Goal: Information Seeking & Learning: Find specific fact

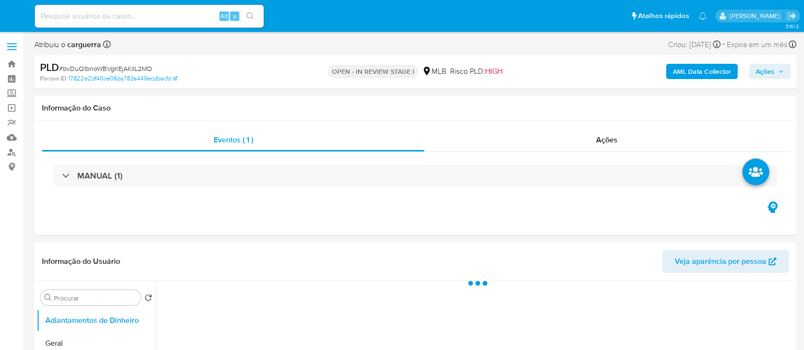
select select "10"
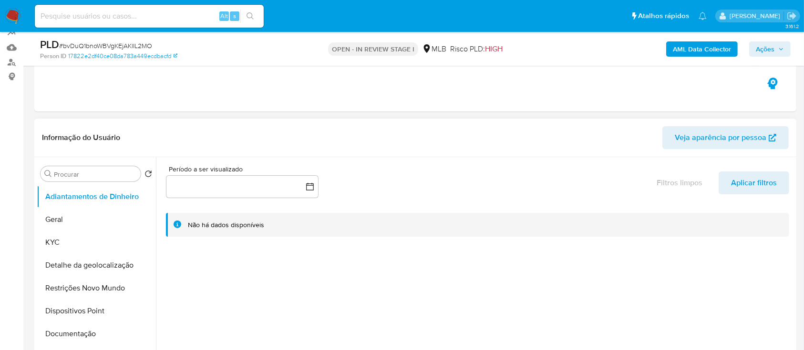
scroll to position [191, 0]
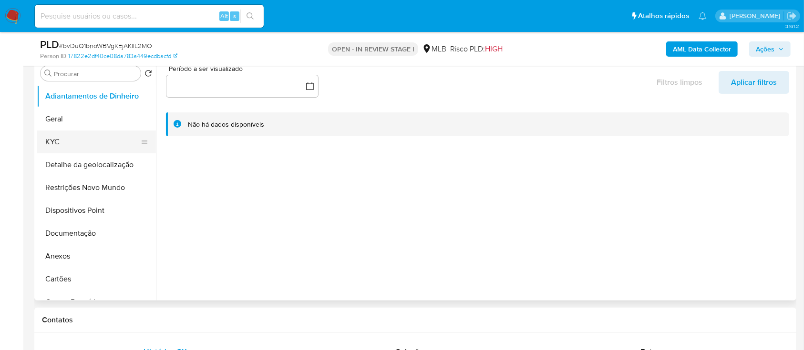
click at [77, 143] on button "KYC" at bounding box center [93, 142] width 112 height 23
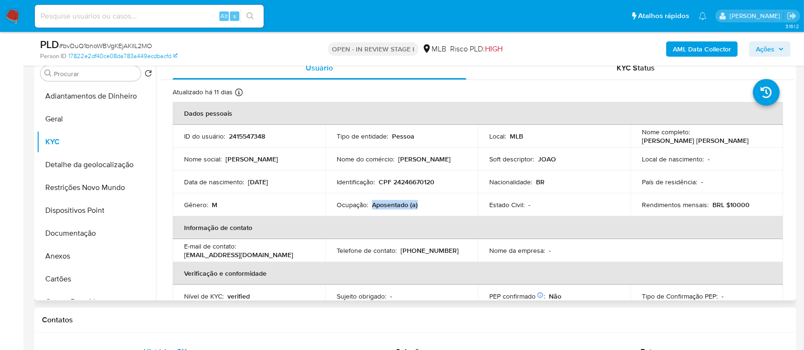
drag, startPoint x: 422, startPoint y: 205, endPoint x: 374, endPoint y: 206, distance: 47.7
click at [370, 205] on div "Ocupação : Aposentado (a)" at bounding box center [402, 205] width 130 height 9
copy p "Aposentado (a)"
click at [67, 121] on button "Geral" at bounding box center [93, 119] width 112 height 23
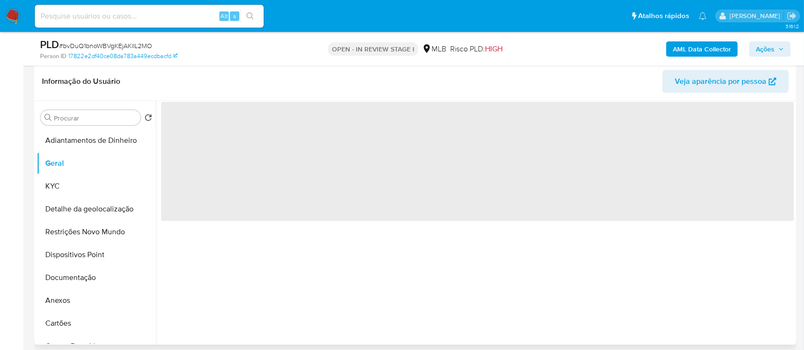
scroll to position [127, 0]
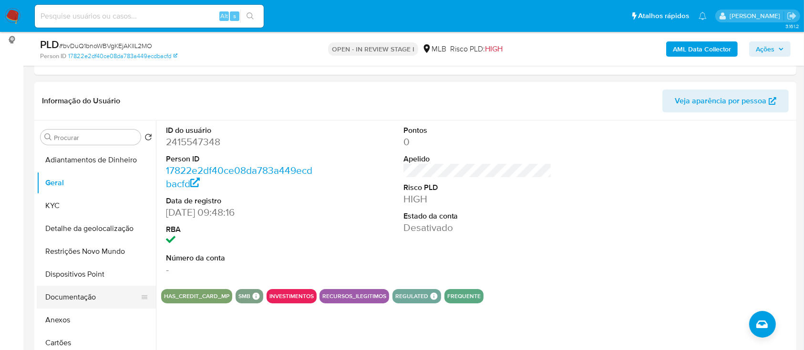
click at [83, 293] on button "Documentação" at bounding box center [93, 297] width 112 height 23
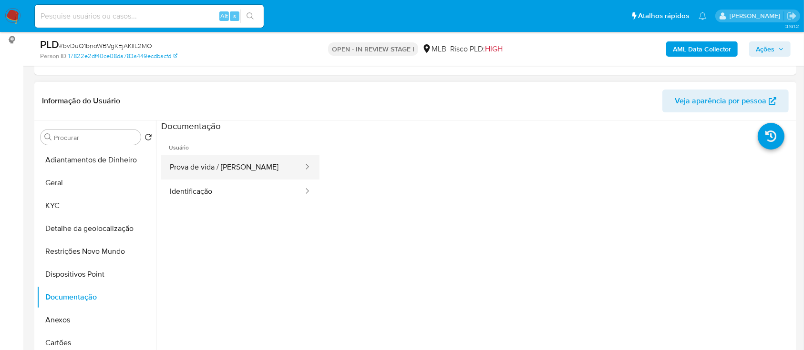
click at [219, 163] on button "Prova de vida / [PERSON_NAME]" at bounding box center [232, 167] width 143 height 24
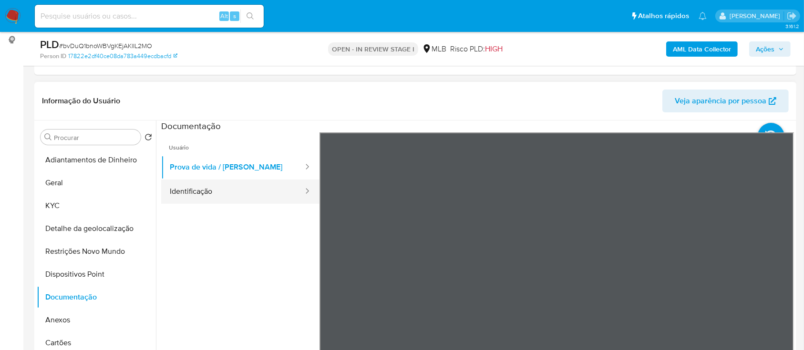
drag, startPoint x: 262, startPoint y: 203, endPoint x: 255, endPoint y: 196, distance: 9.8
click at [261, 202] on button "Identificação" at bounding box center [232, 192] width 143 height 24
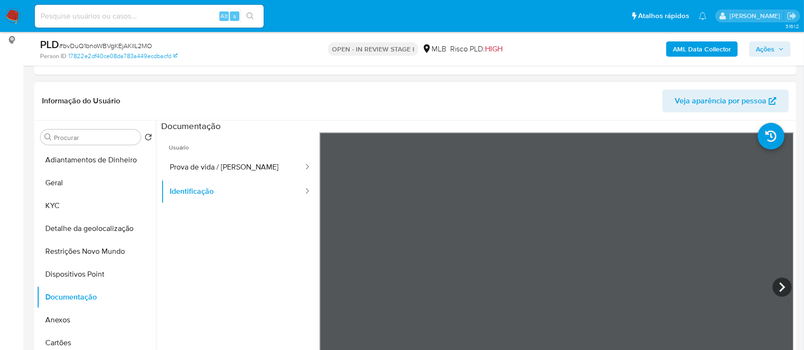
scroll to position [32, 0]
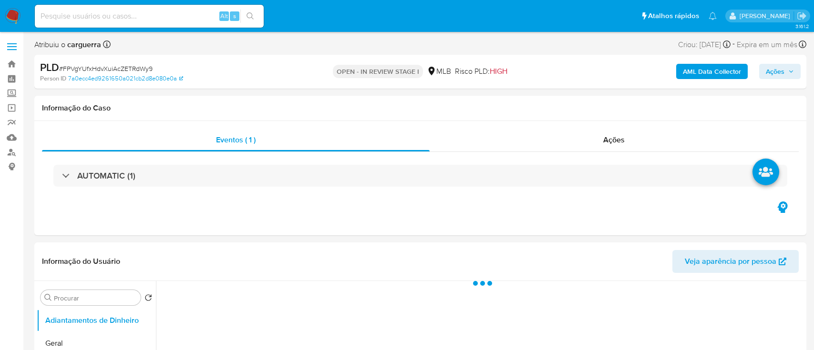
select select "10"
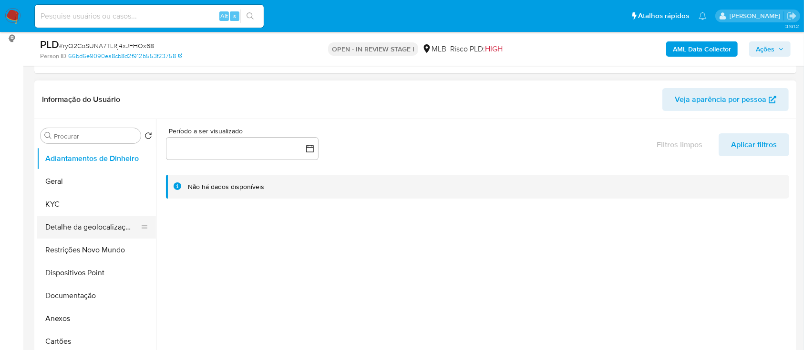
scroll to position [127, 0]
click at [58, 198] on button "KYC" at bounding box center [93, 206] width 112 height 23
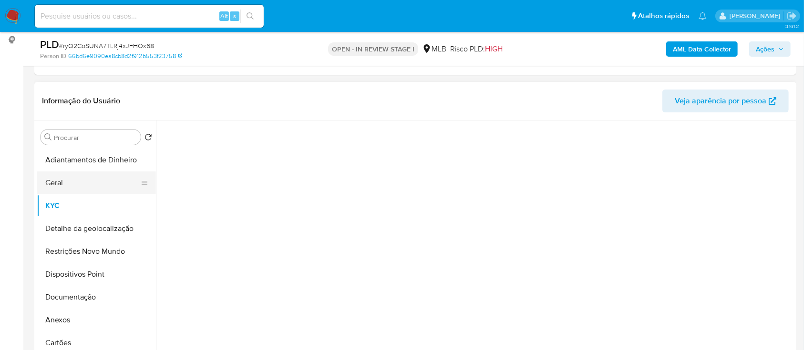
click at [61, 182] on button "Geral" at bounding box center [93, 183] width 112 height 23
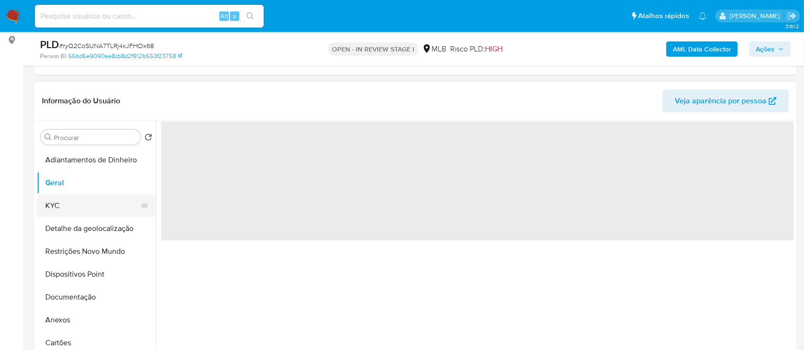
click at [58, 198] on button "KYC" at bounding box center [93, 206] width 112 height 23
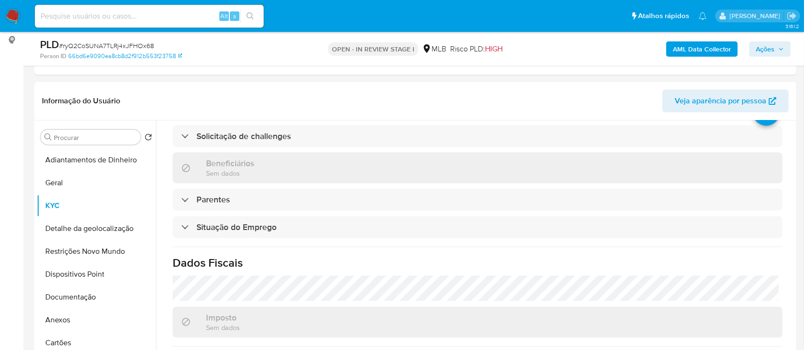
scroll to position [63, 0]
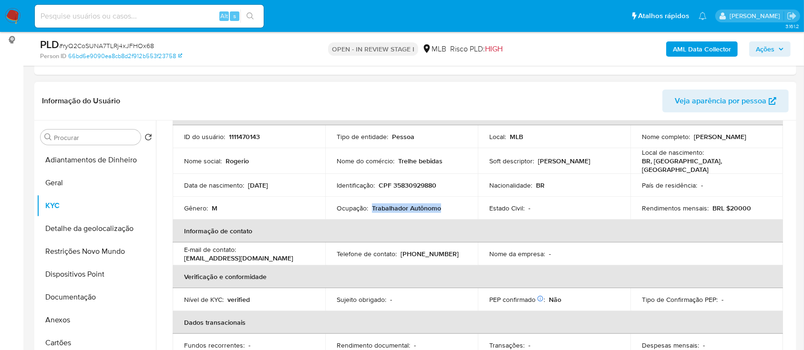
drag, startPoint x: 447, startPoint y: 204, endPoint x: 379, endPoint y: 204, distance: 68.7
click at [371, 204] on div "Ocupação : Trabalhador Autônomo" at bounding box center [402, 208] width 130 height 9
copy p "Trabalhador Autônomo"
drag, startPoint x: 75, startPoint y: 190, endPoint x: 85, endPoint y: 193, distance: 10.4
click at [76, 190] on button "Geral" at bounding box center [93, 183] width 112 height 23
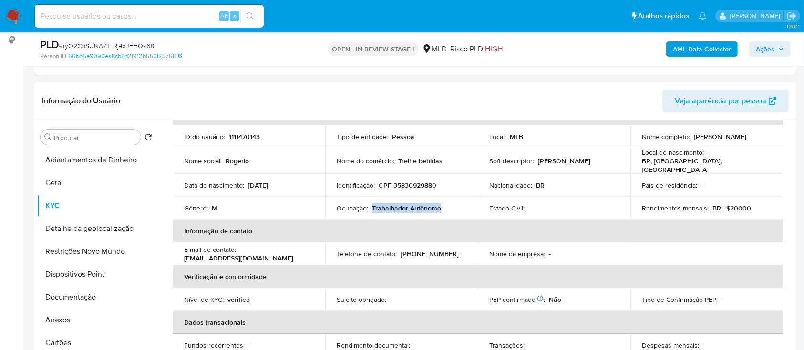
scroll to position [0, 0]
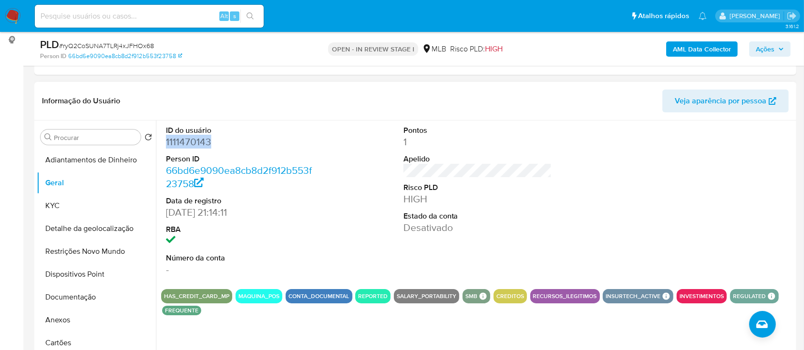
drag, startPoint x: 218, startPoint y: 144, endPoint x: 205, endPoint y: 155, distance: 17.0
click at [166, 146] on dd "1111470143" at bounding box center [240, 141] width 149 height 13
copy dd "1111470143"
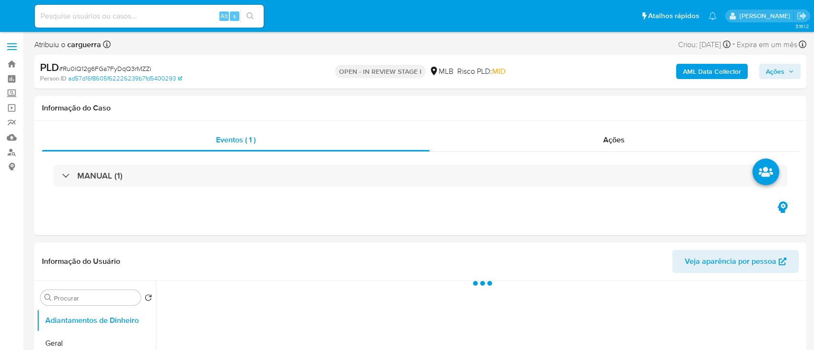
select select "10"
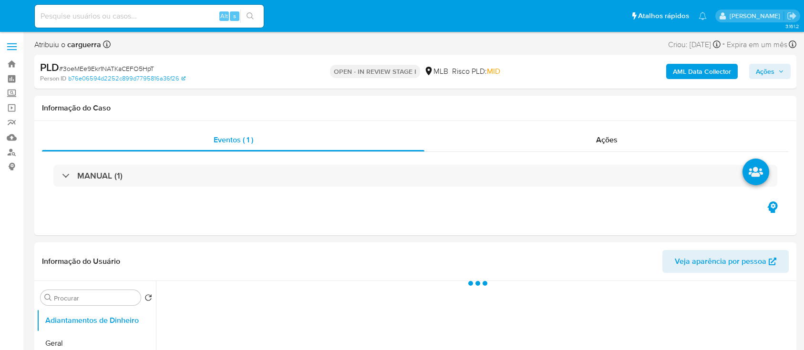
select select "10"
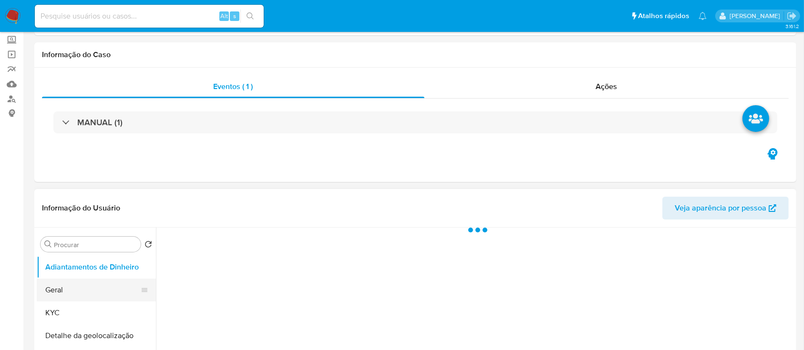
scroll to position [127, 0]
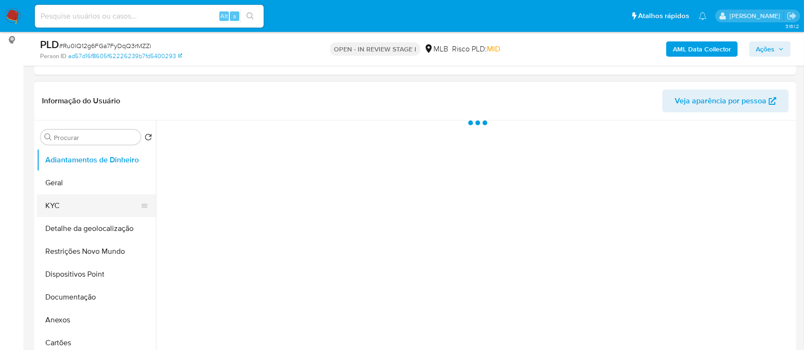
select select "10"
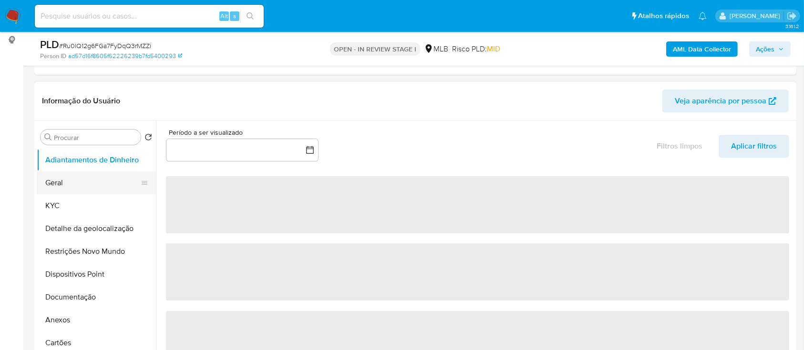
click at [72, 185] on button "Geral" at bounding box center [93, 183] width 112 height 23
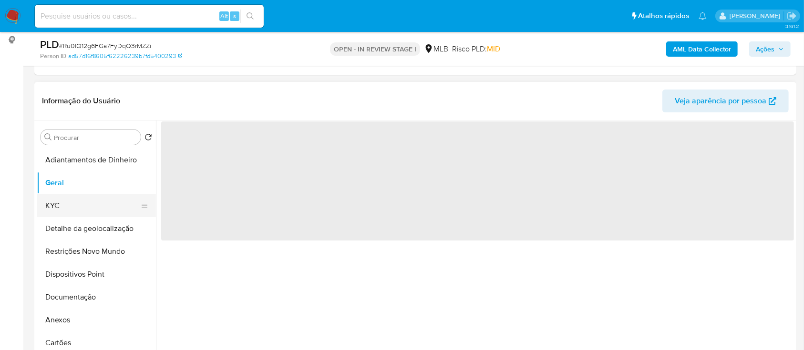
click at [68, 206] on button "KYC" at bounding box center [93, 206] width 112 height 23
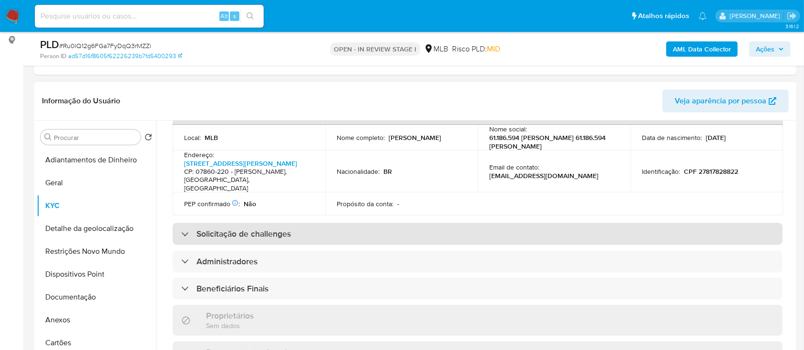
scroll to position [381, 0]
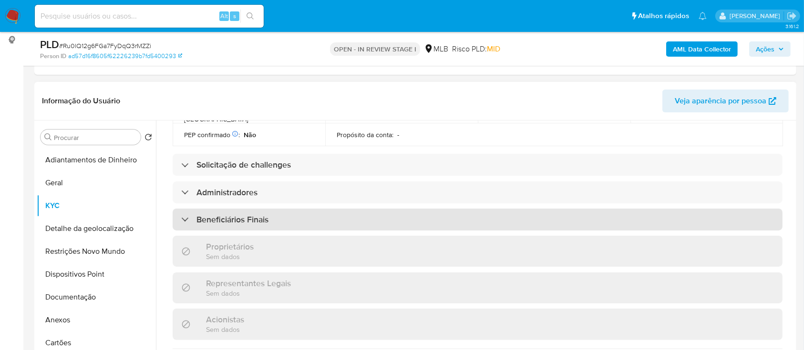
click at [228, 215] on h3 "Beneficiários Finais" at bounding box center [232, 220] width 72 height 10
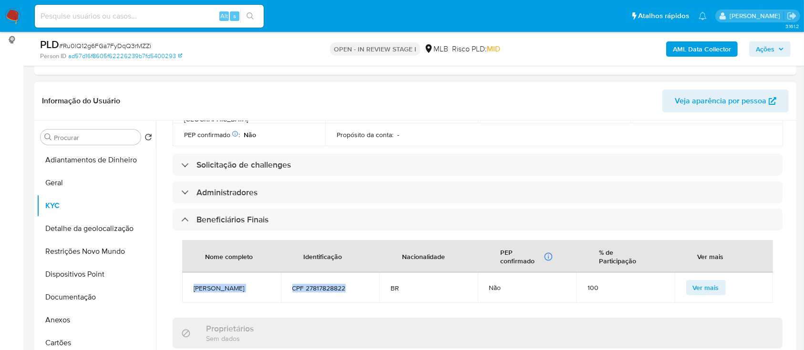
drag, startPoint x: 193, startPoint y: 277, endPoint x: 347, endPoint y: 269, distance: 154.7
click at [347, 273] on tr "[PERSON_NAME] CPF 27817828822 BR Não 100 Ver mais" at bounding box center [477, 288] width 591 height 31
copy tr "[PERSON_NAME] CPF 27817828822"
click at [69, 296] on button "Documentação" at bounding box center [93, 297] width 112 height 23
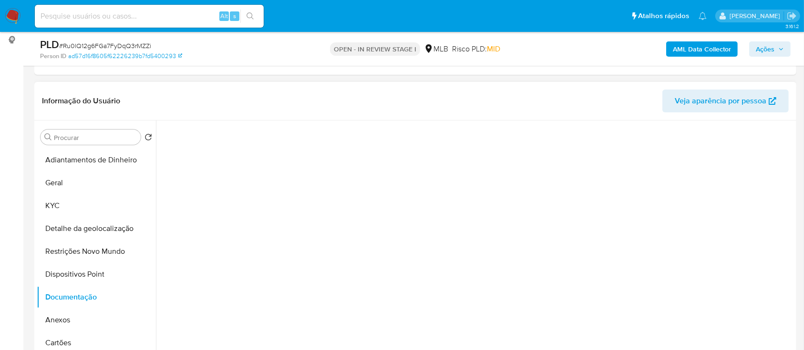
scroll to position [0, 0]
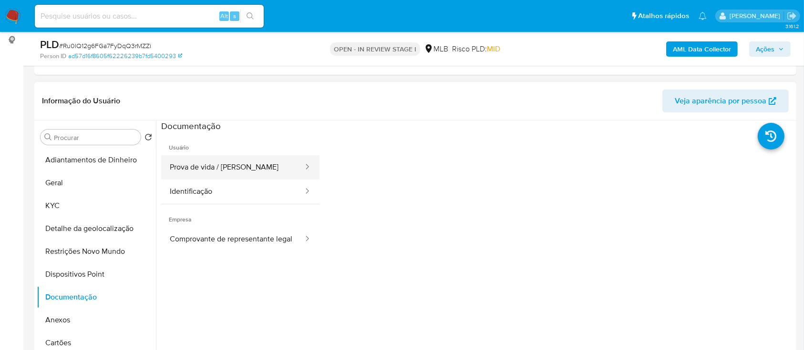
click at [213, 160] on button "Prova de vida / [PERSON_NAME]" at bounding box center [232, 167] width 143 height 24
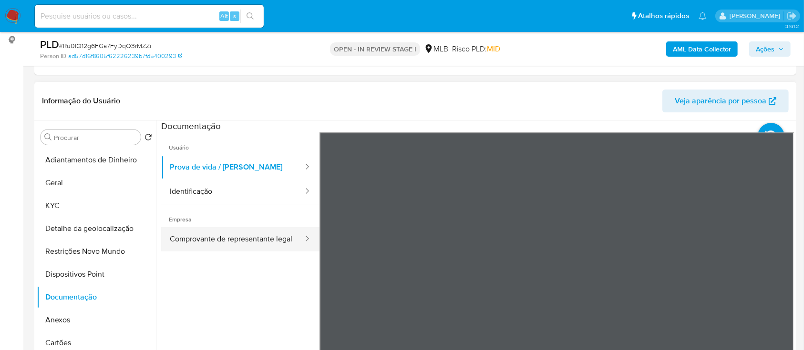
click at [277, 246] on button "Comprovante de representante legal" at bounding box center [232, 239] width 143 height 24
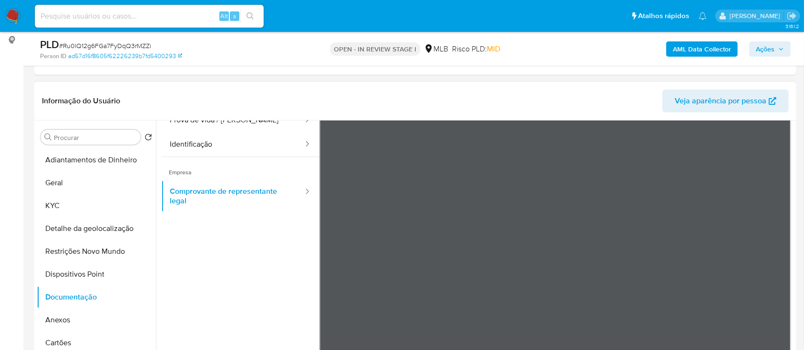
scroll to position [83, 0]
